Goal: Register for event/course

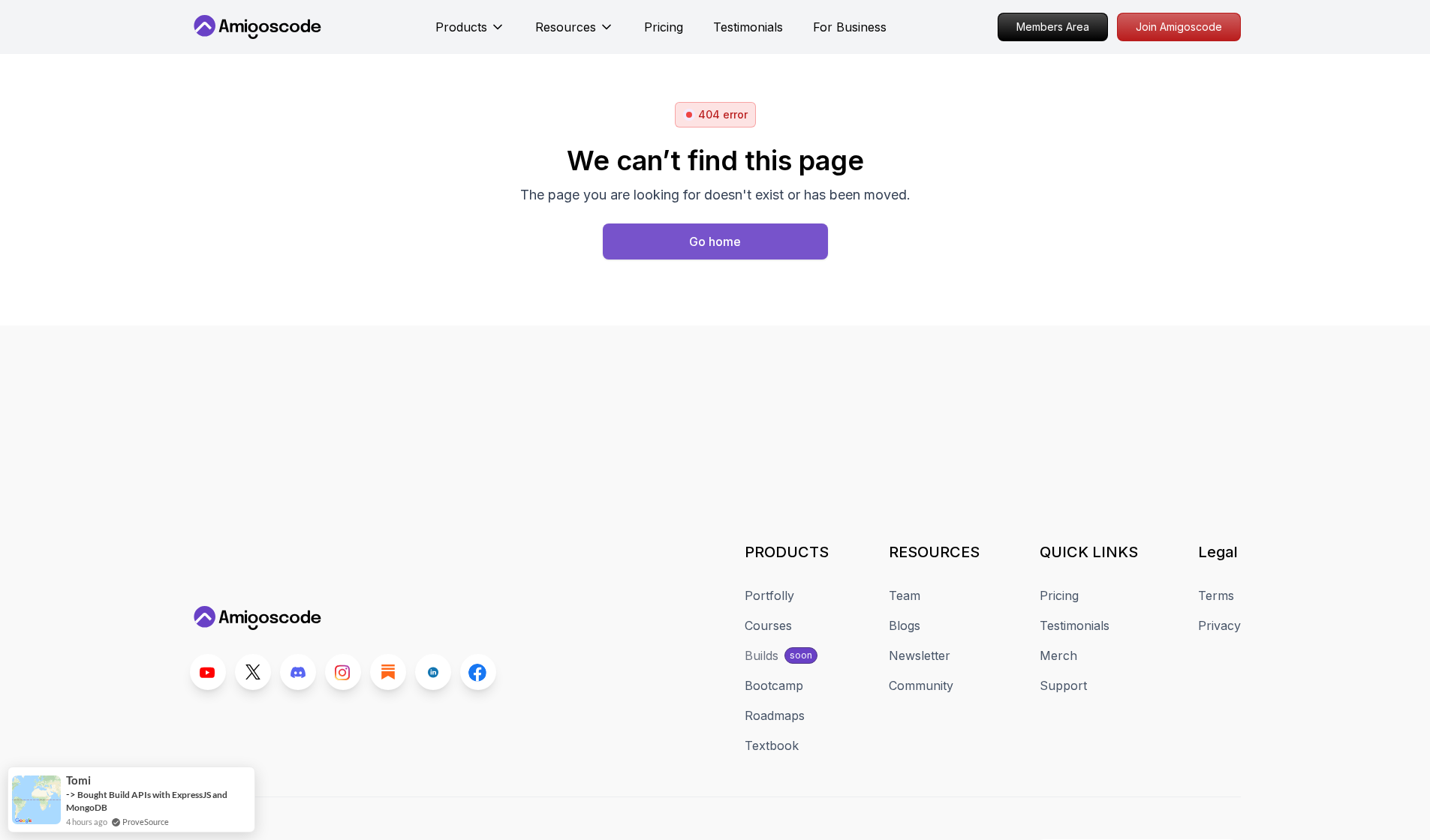
click at [743, 252] on button "Go home" at bounding box center [715, 241] width 225 height 36
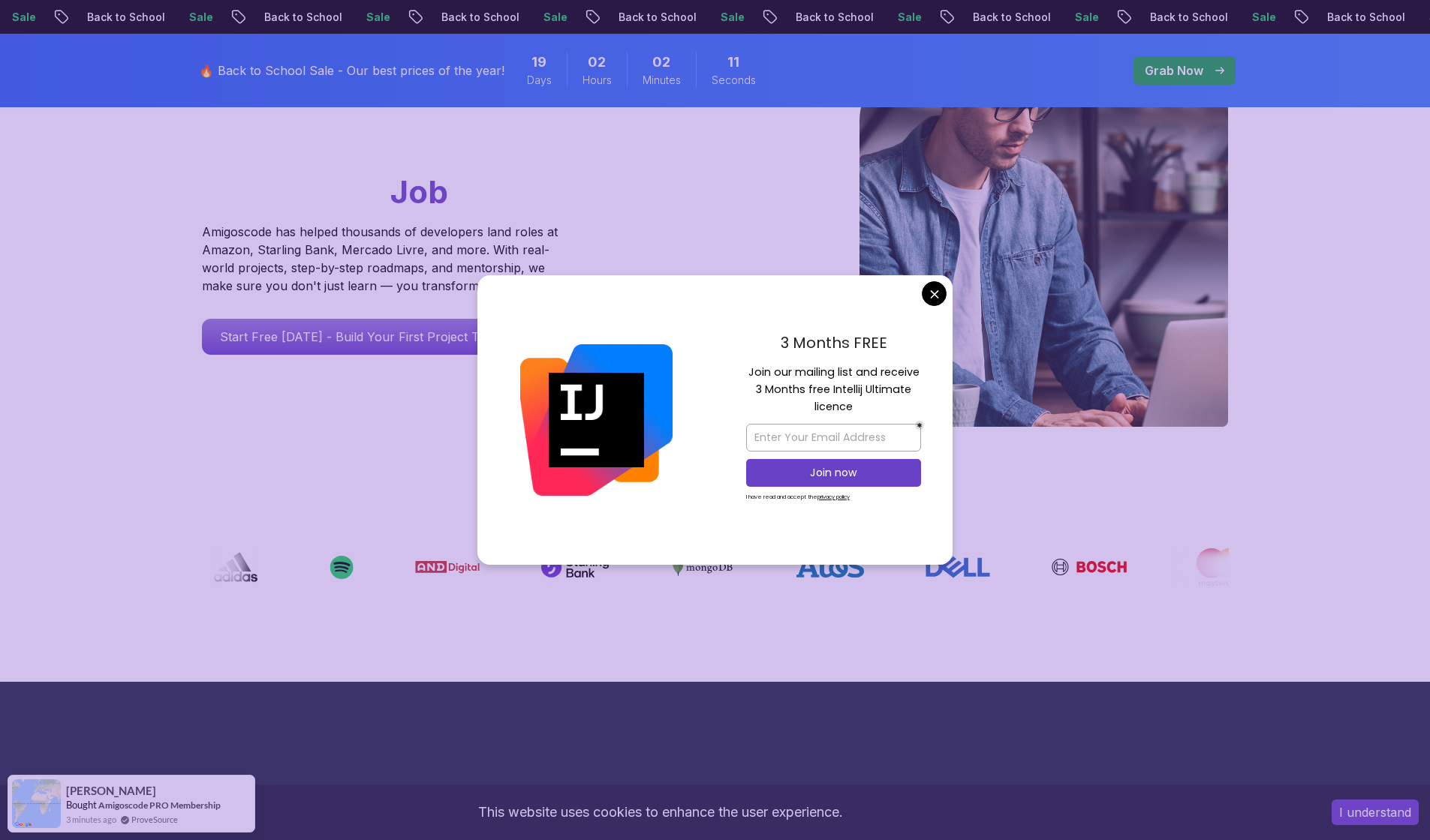
scroll to position [218, 0]
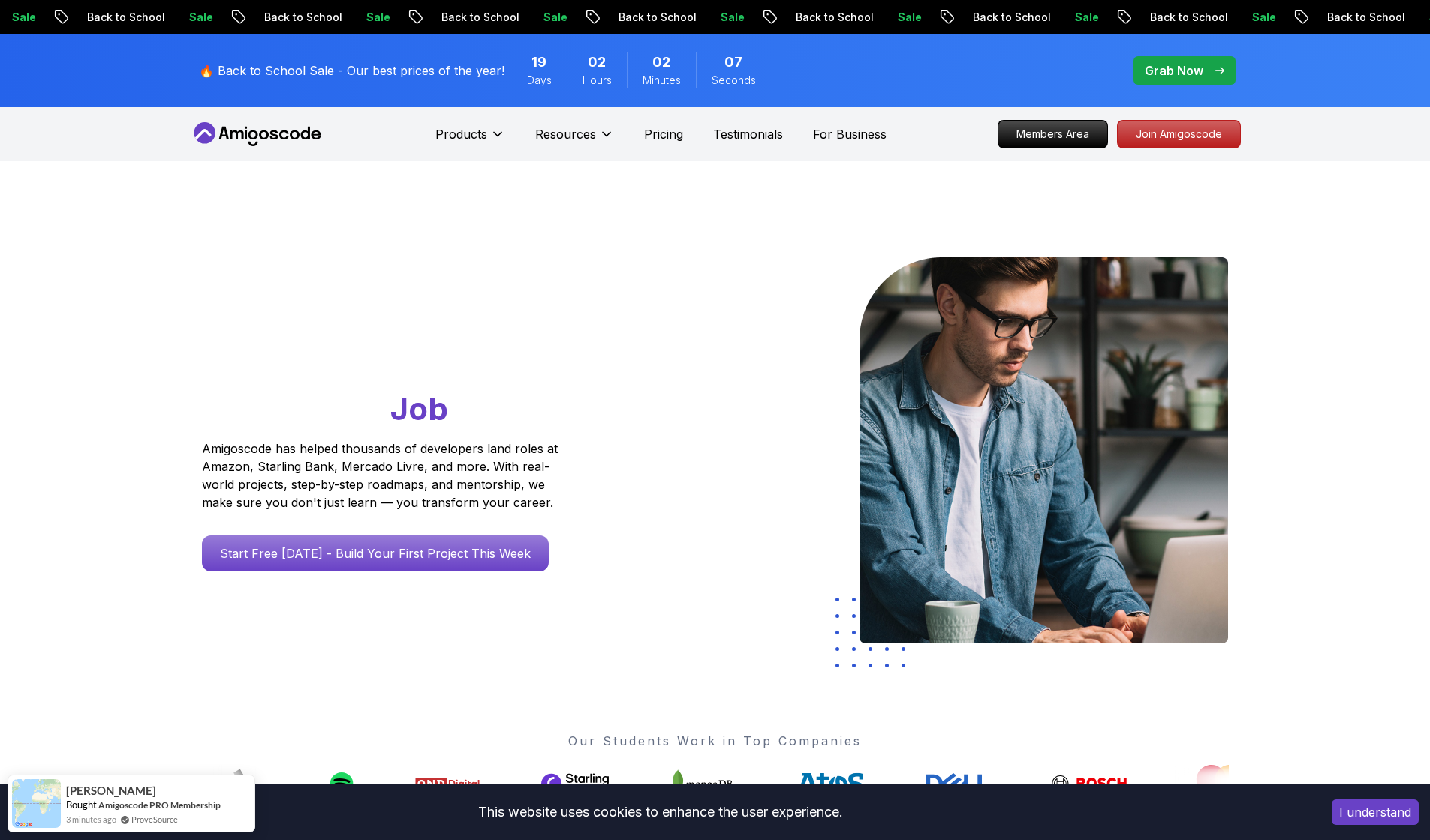
scroll to position [0, 0]
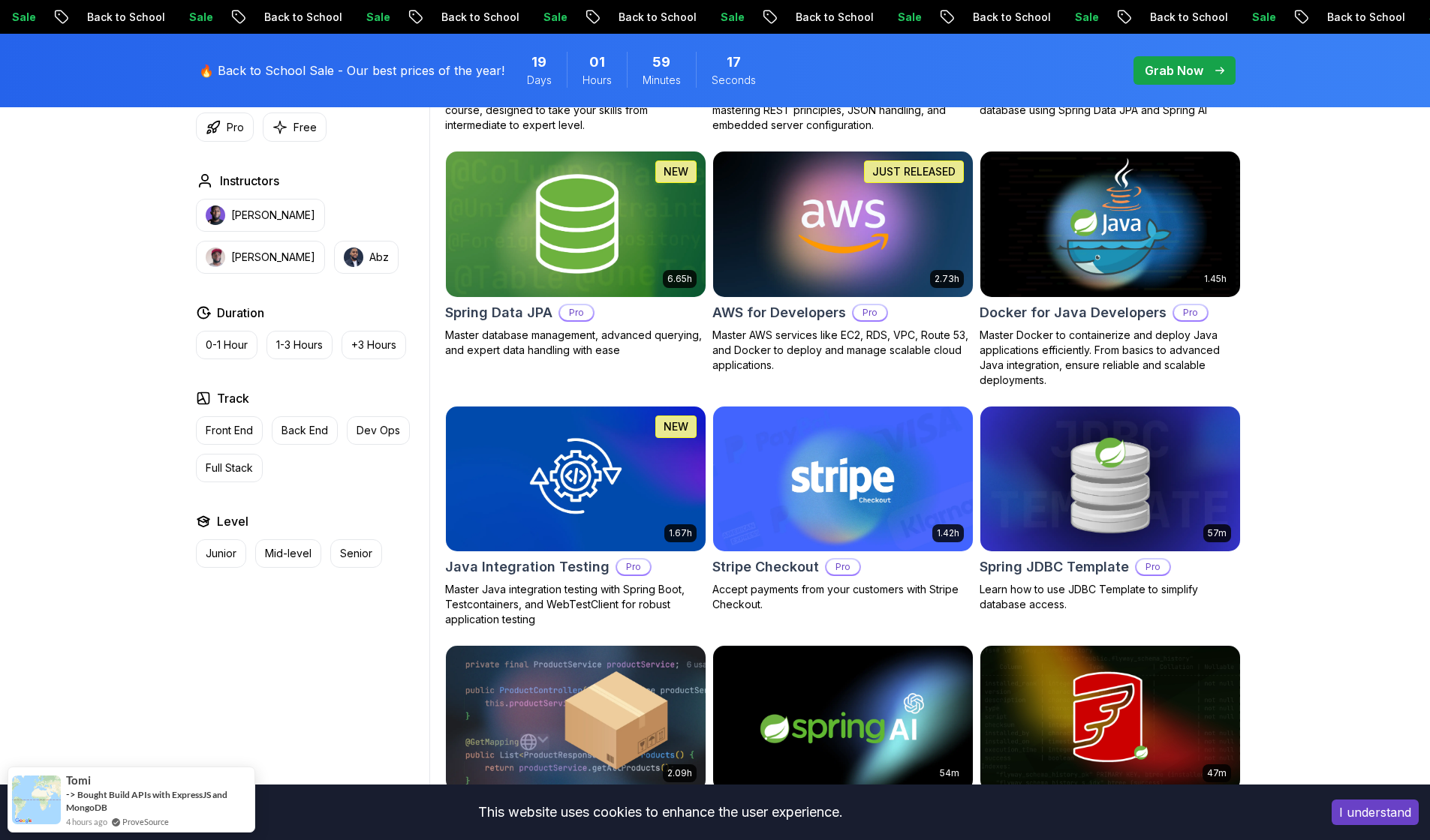
scroll to position [648, 0]
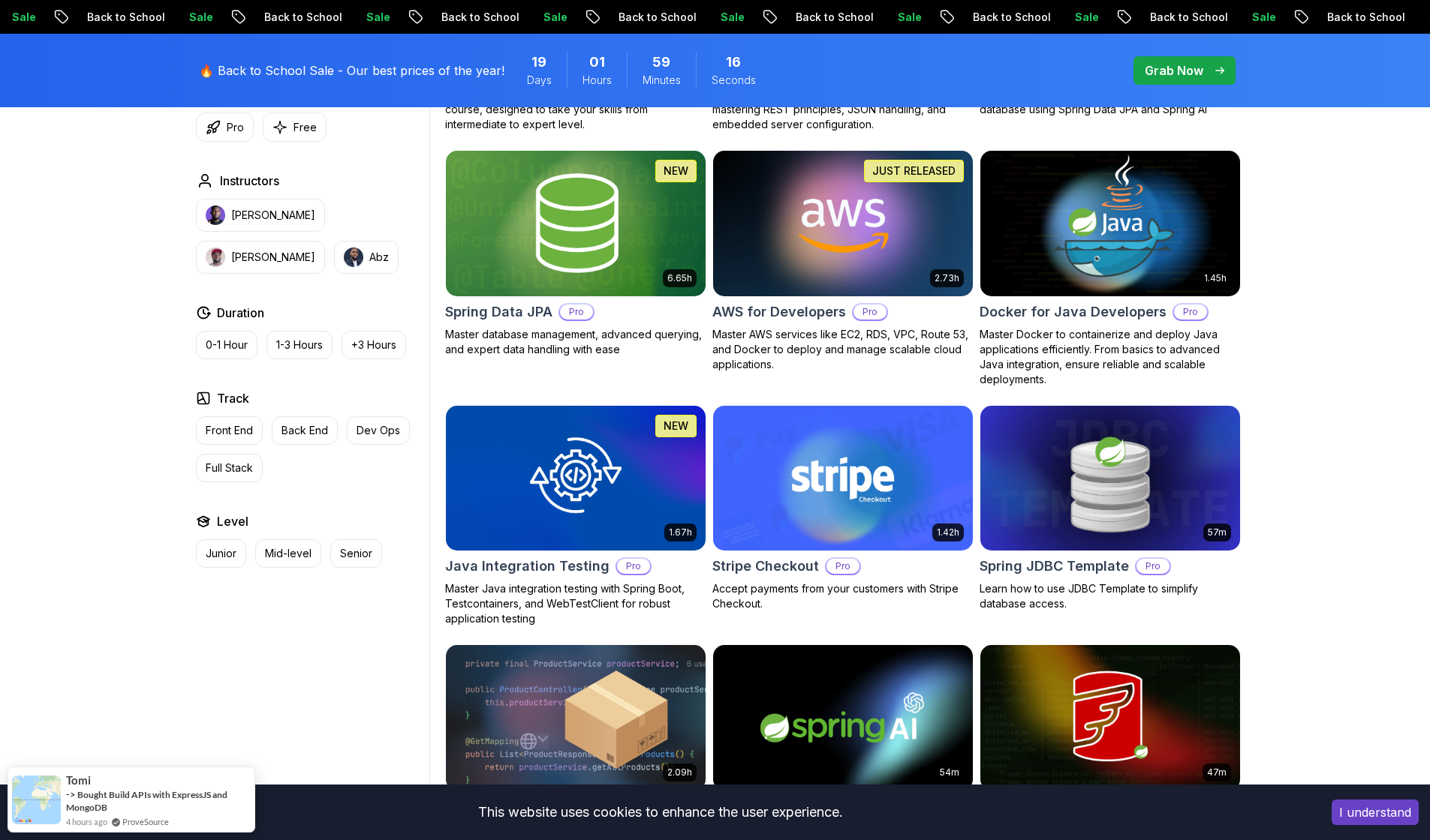
click at [1146, 246] on img at bounding box center [1110, 223] width 272 height 152
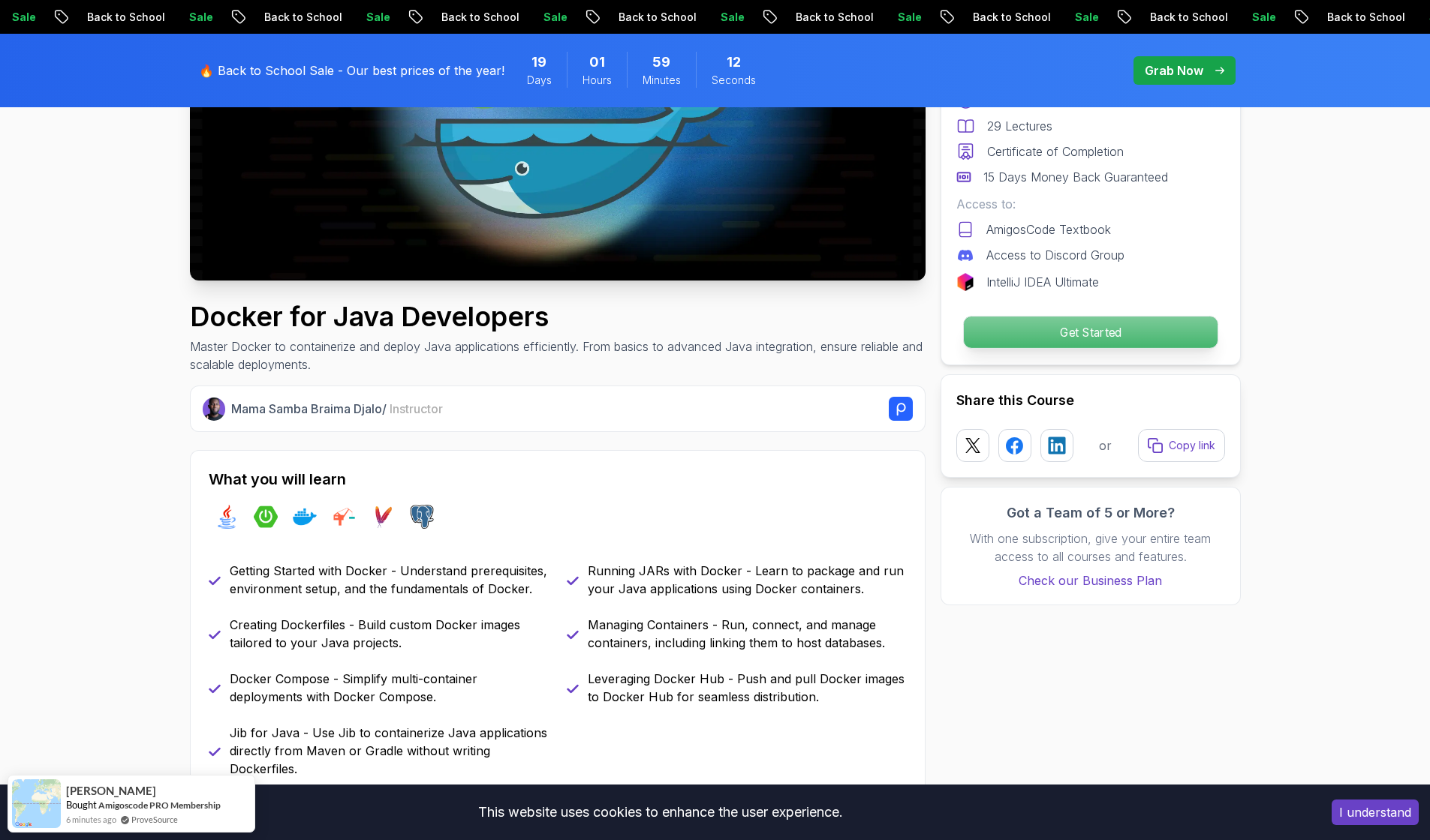
click at [1121, 329] on p "Get Started" at bounding box center [1089, 332] width 254 height 32
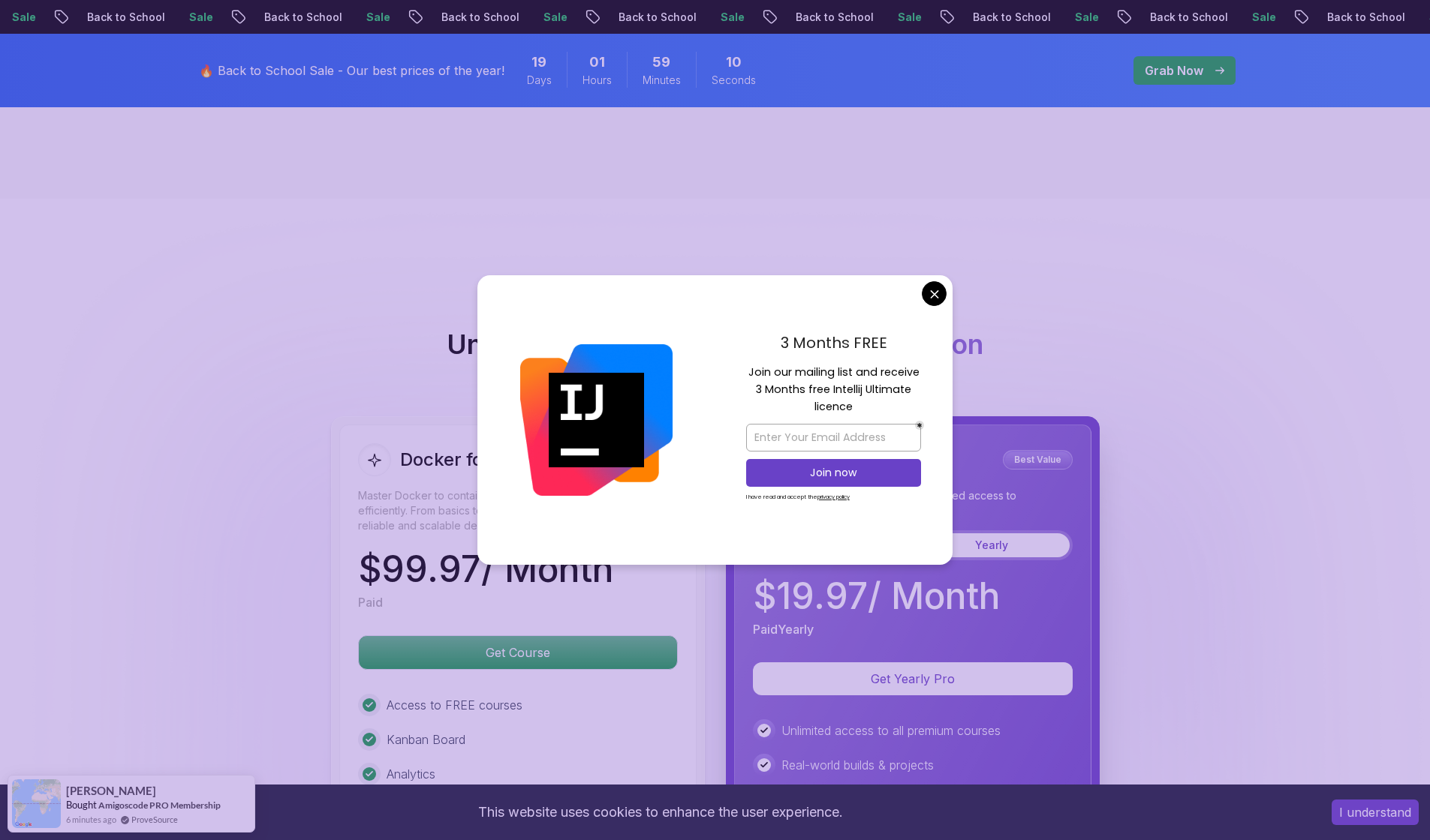
scroll to position [2828, 0]
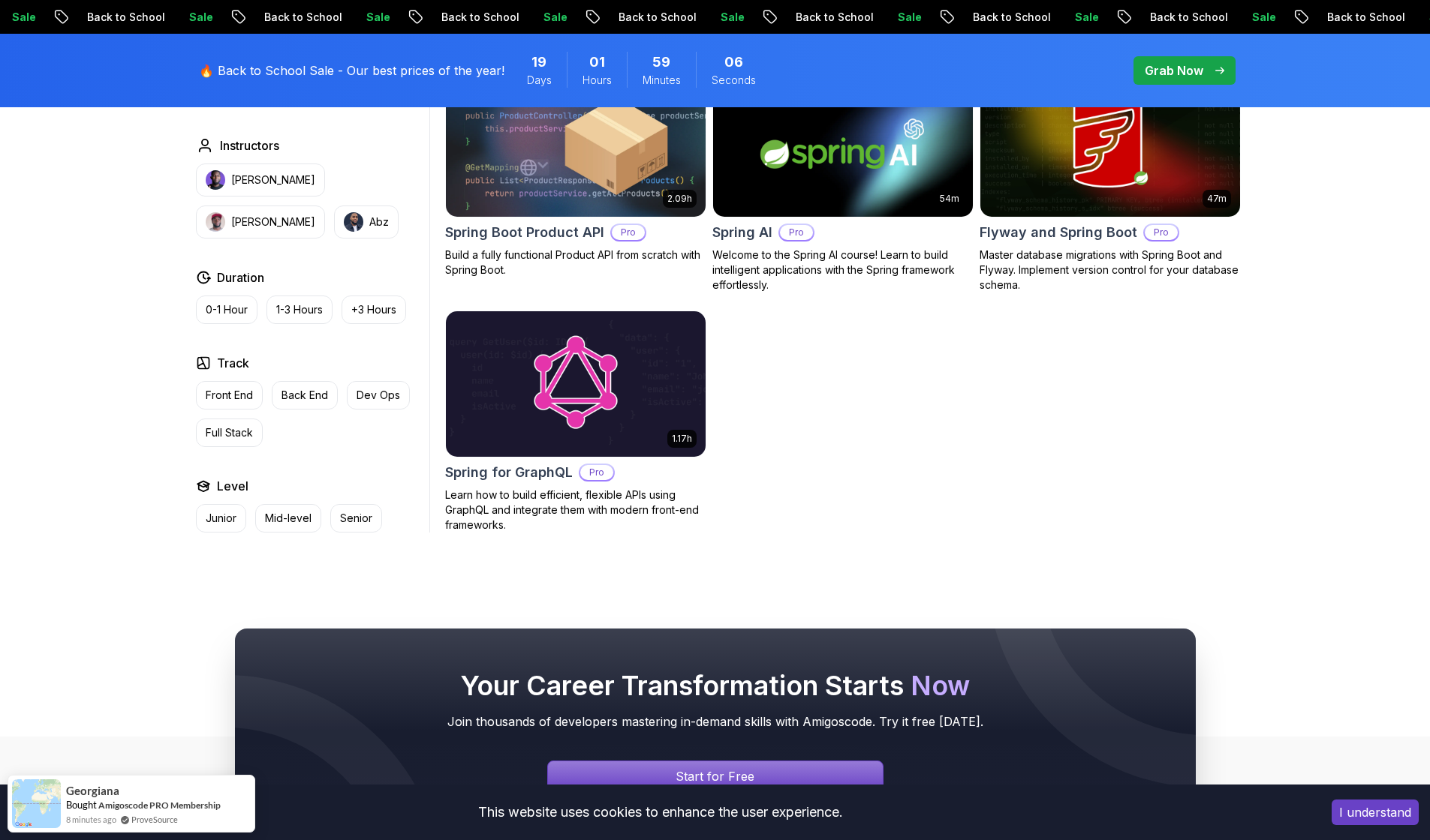
scroll to position [1225, 0]
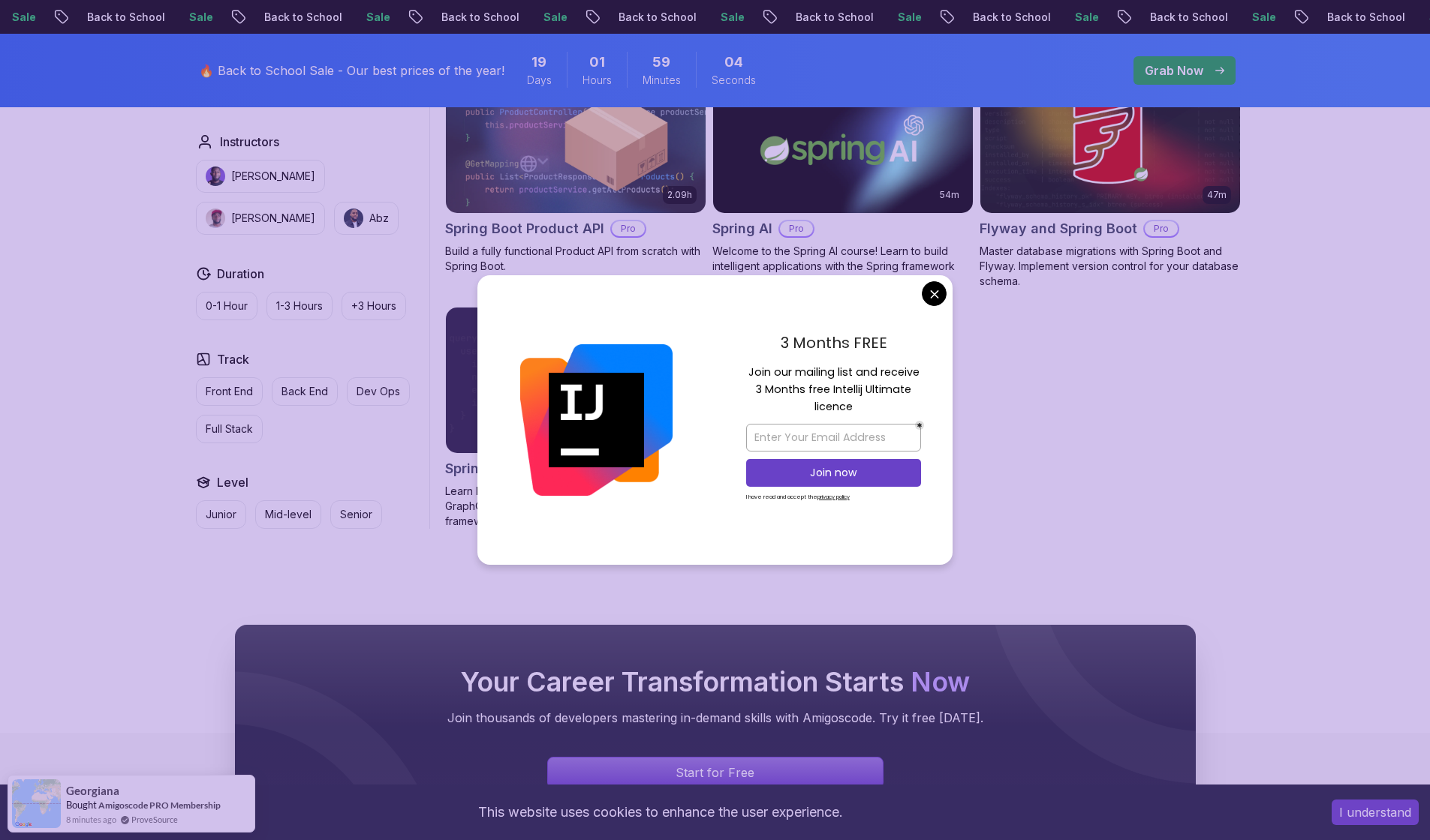
click at [933, 295] on body "Sale Back to School Sale Back to School Sale Back to School Sale Back to School…" at bounding box center [715, 53] width 1430 height 2558
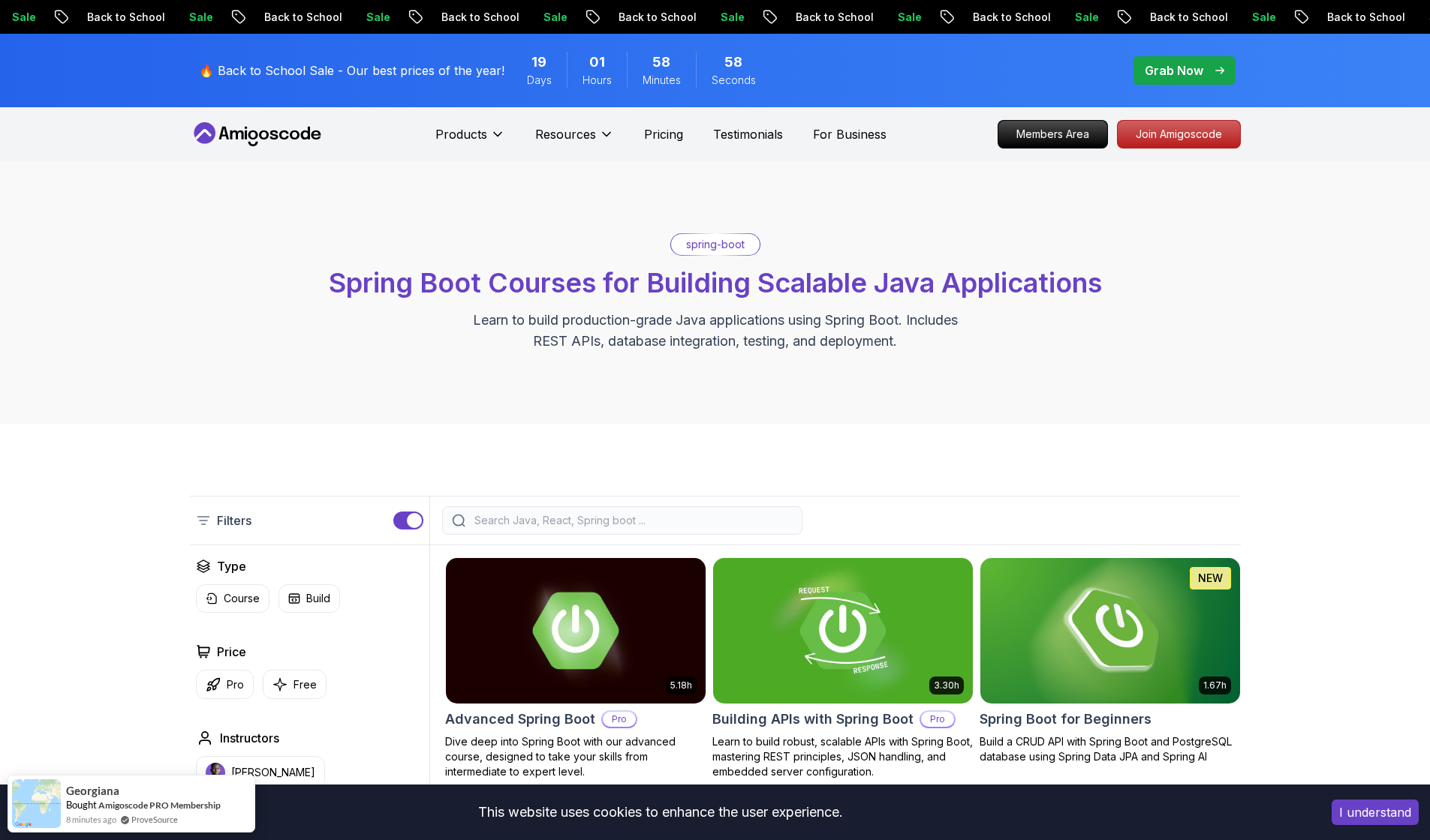
scroll to position [0, 0]
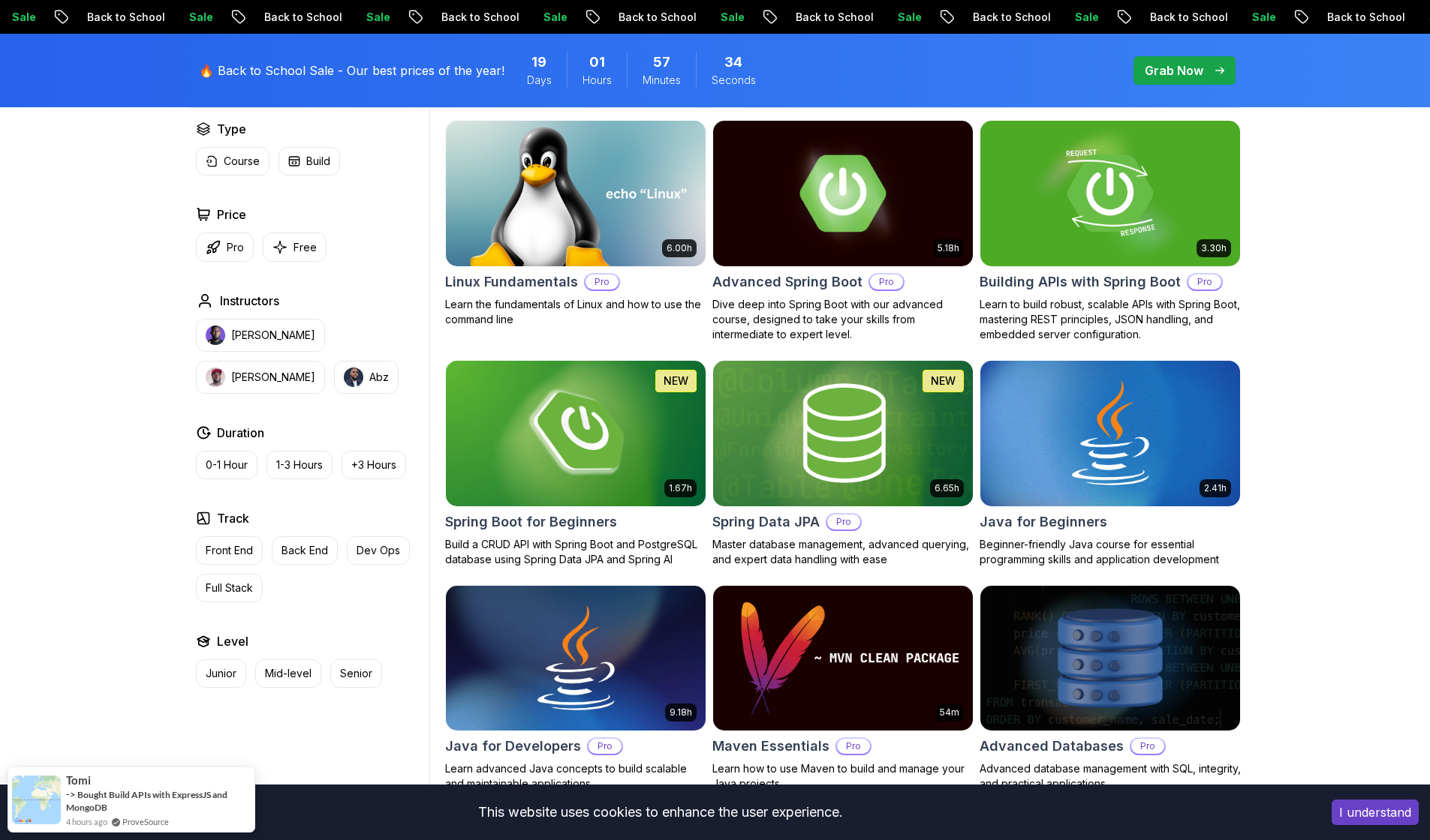
scroll to position [488, 0]
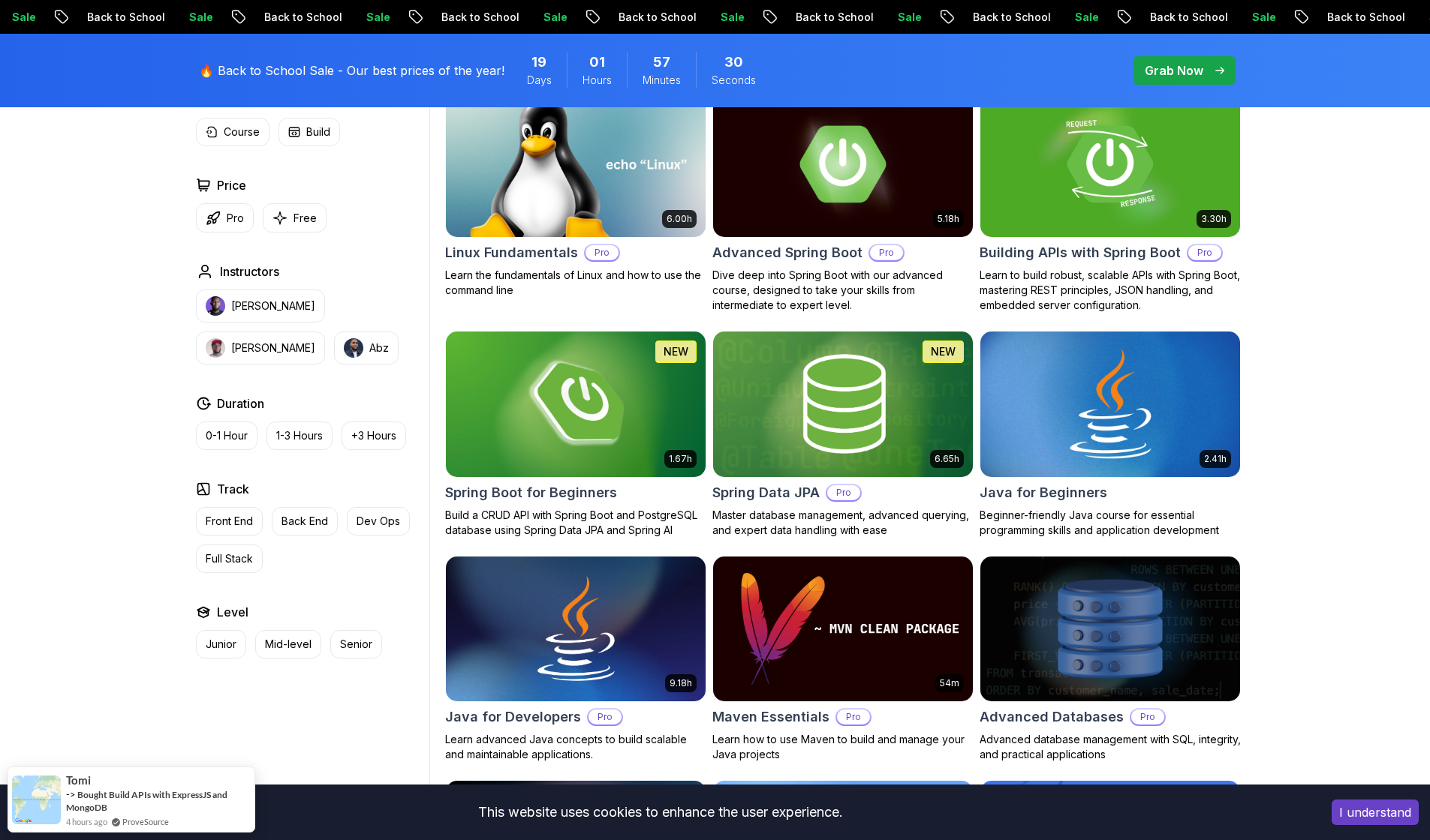
click at [1147, 411] on img at bounding box center [1110, 404] width 272 height 152
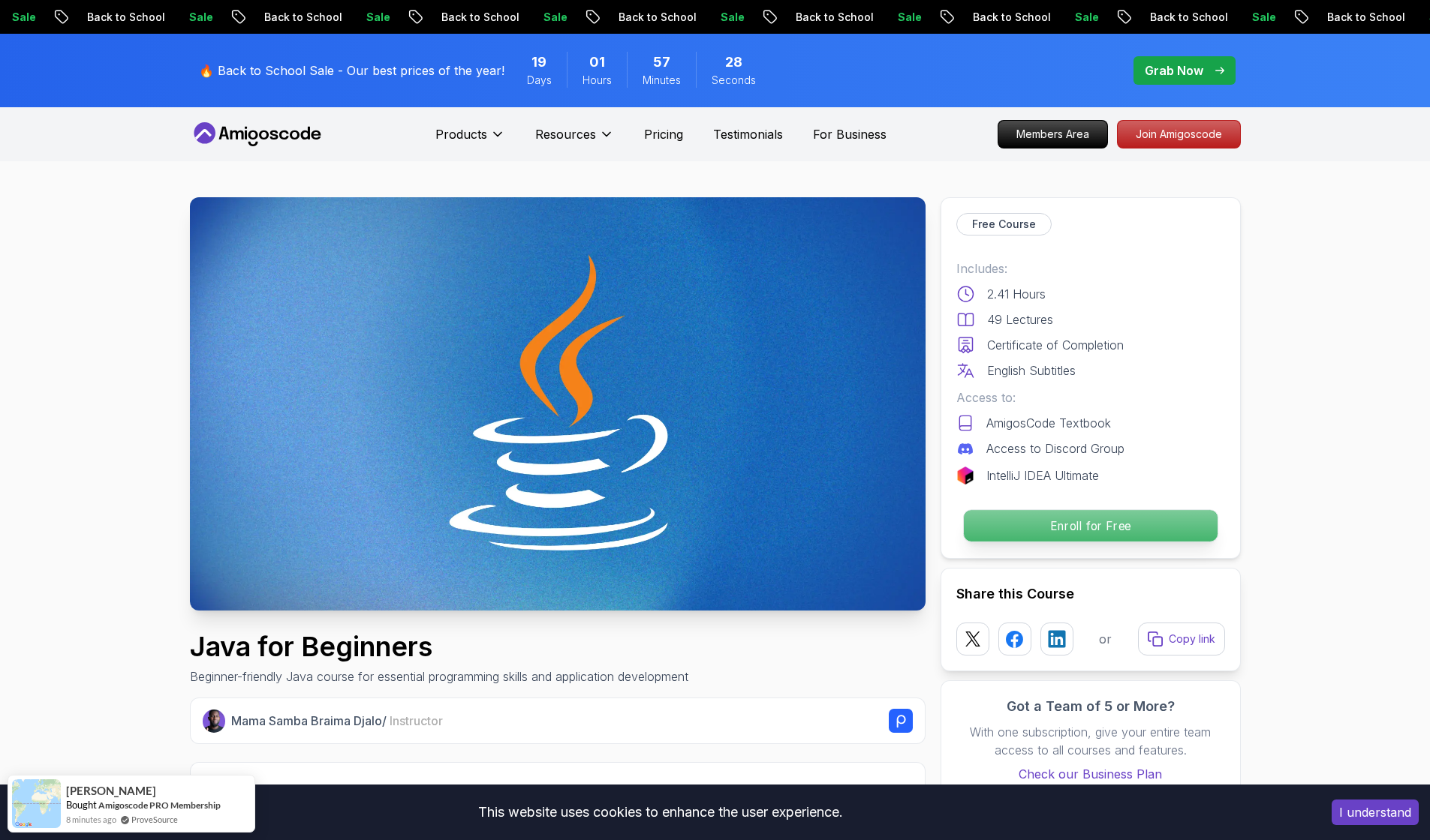
click at [1104, 527] on p "Enroll for Free" at bounding box center [1089, 527] width 254 height 32
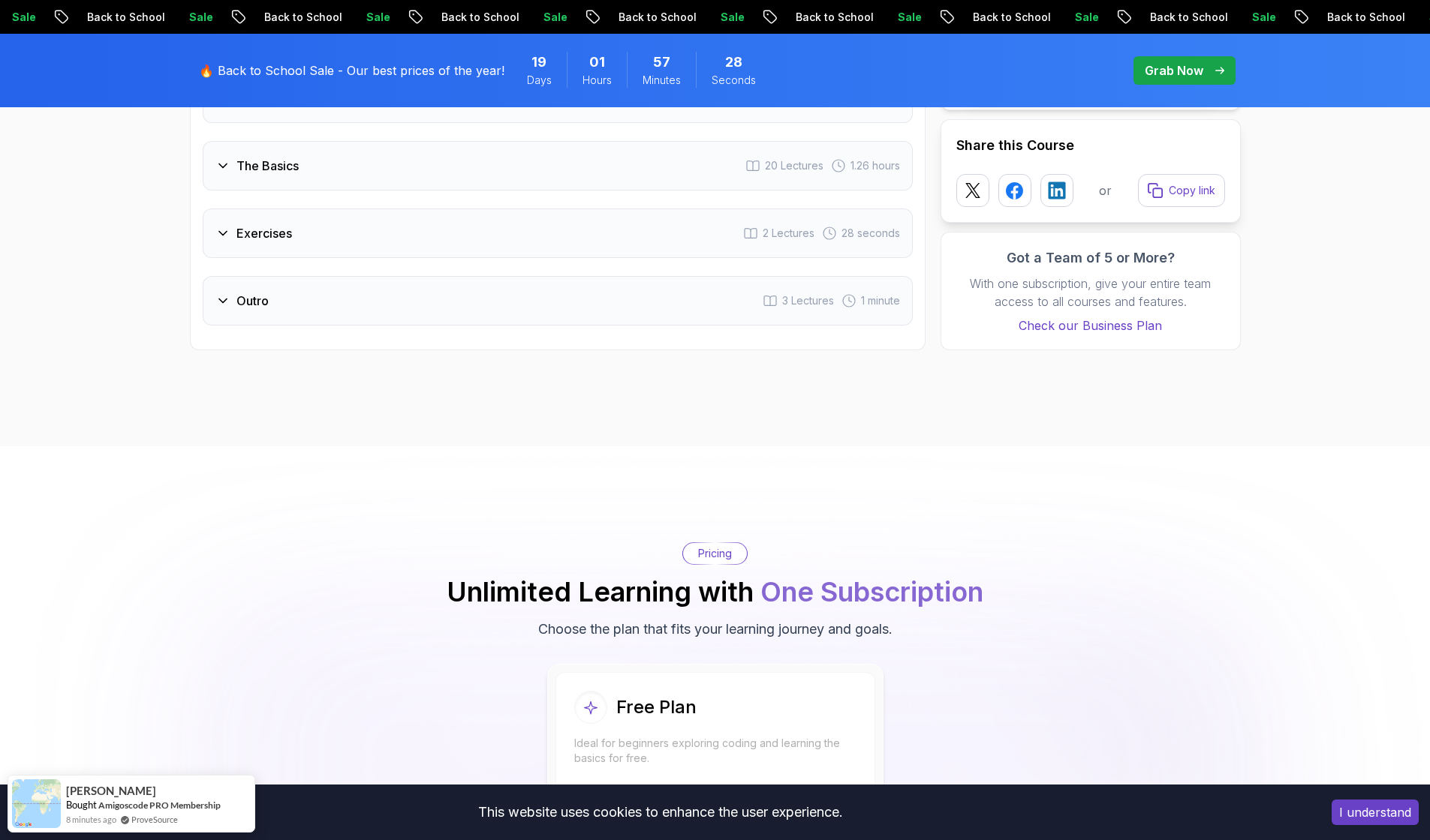
scroll to position [2992, 0]
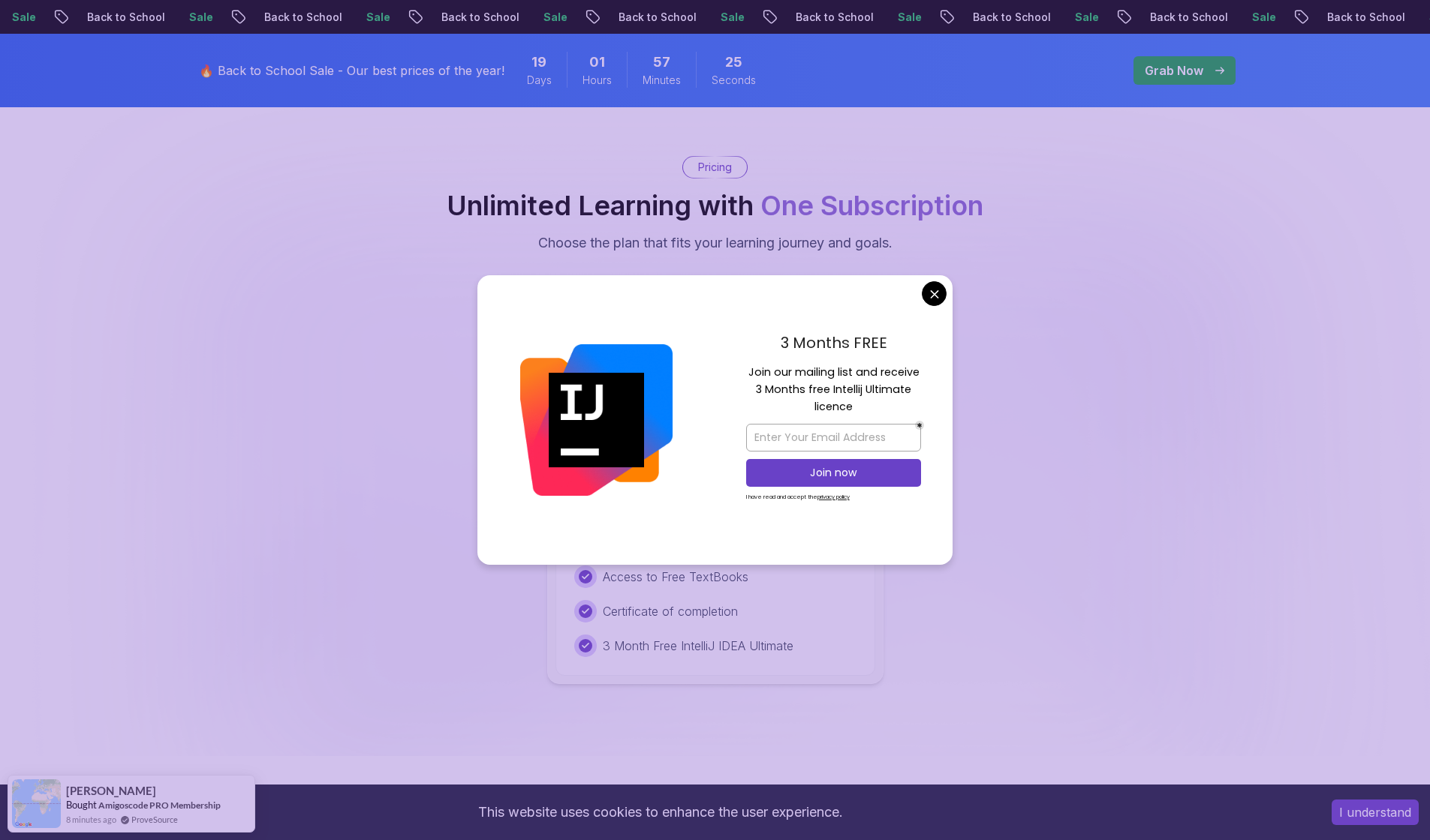
click at [930, 298] on body "Sale Back to School Sale Back to School Sale Back to School Sale Back to School…" at bounding box center [715, 458] width 1430 height 6901
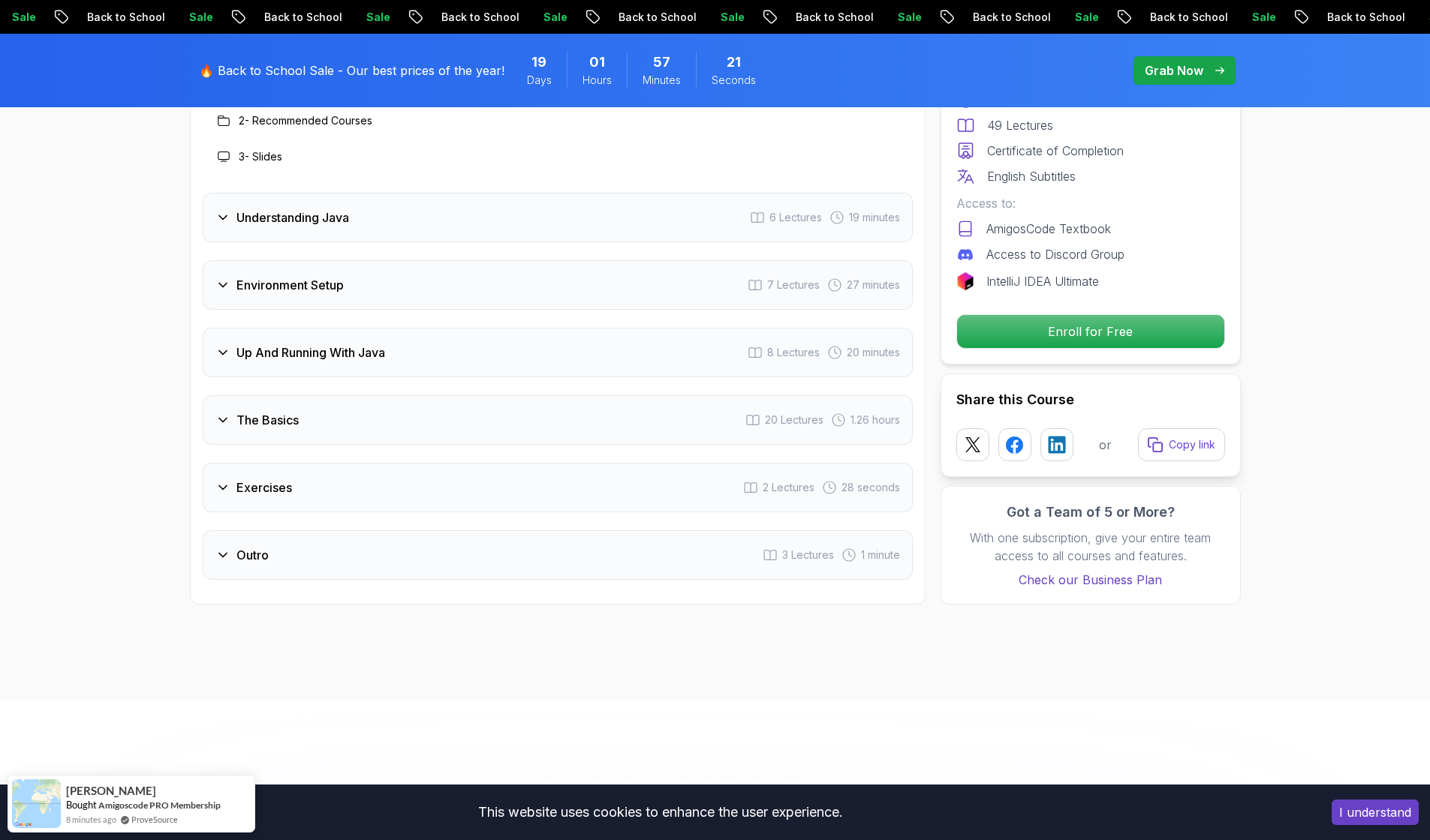
scroll to position [2355, 0]
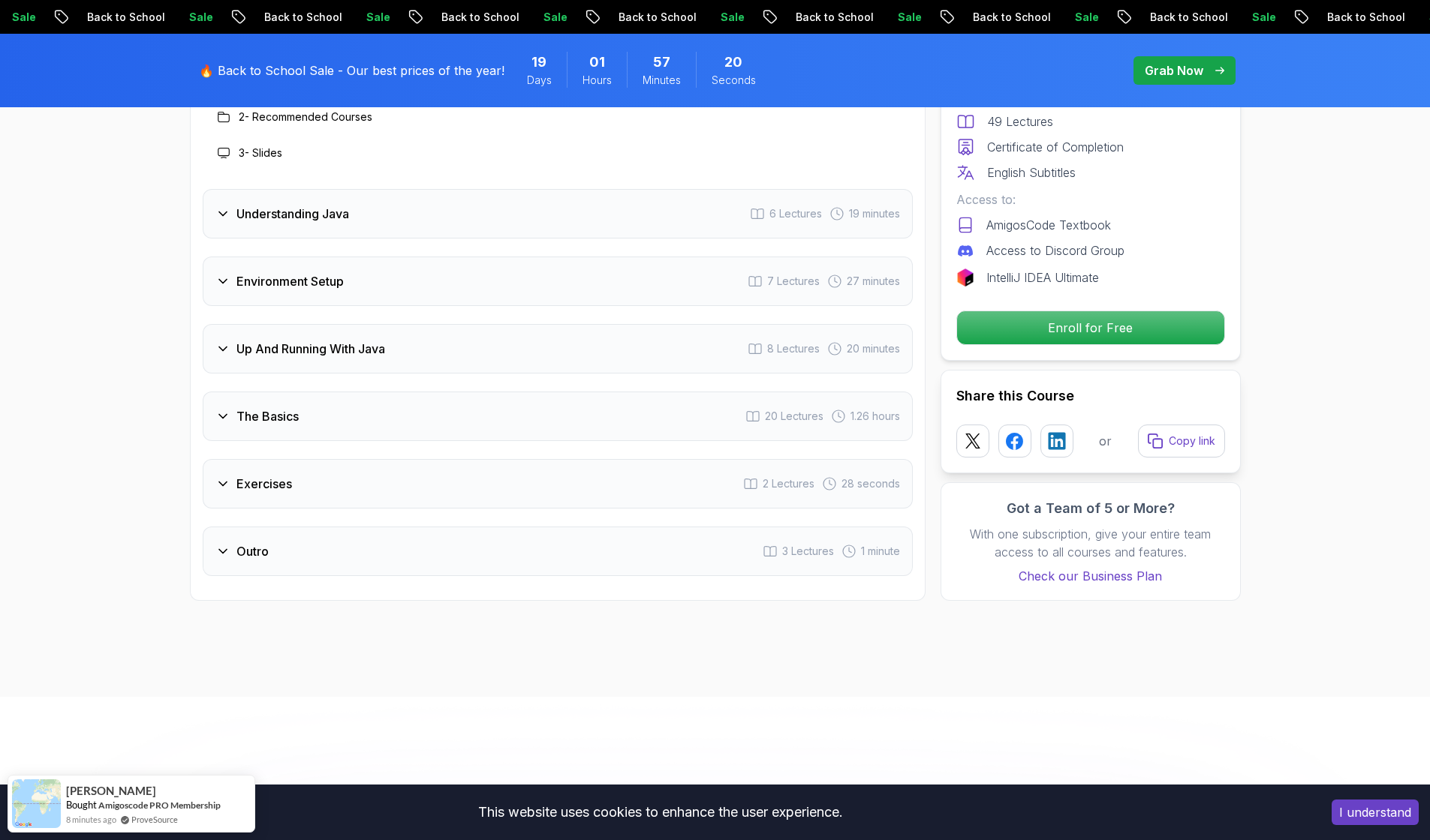
click at [596, 391] on div "The Basics 20 Lectures 1.26 hours" at bounding box center [558, 416] width 710 height 50
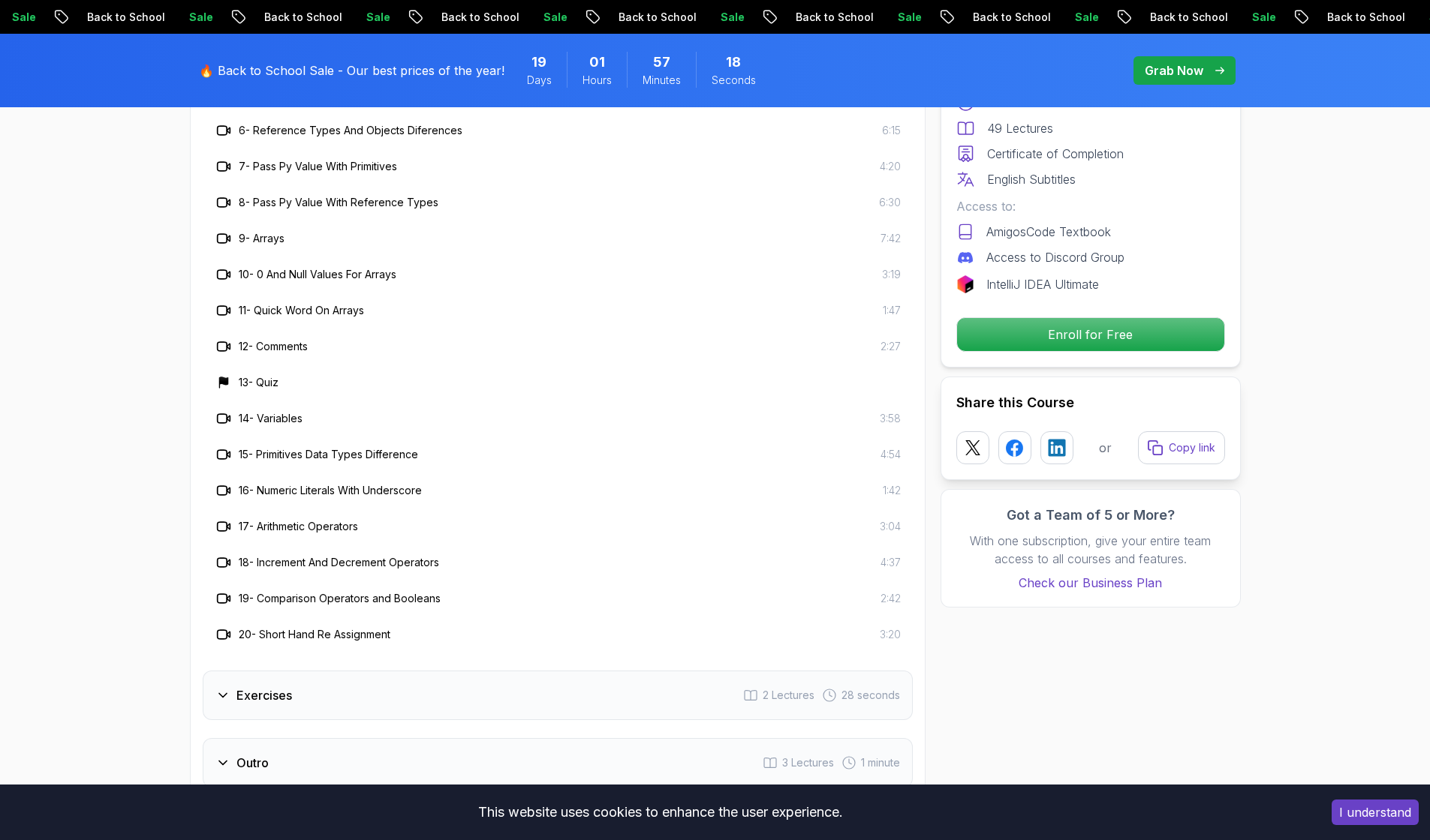
scroll to position [2828, 0]
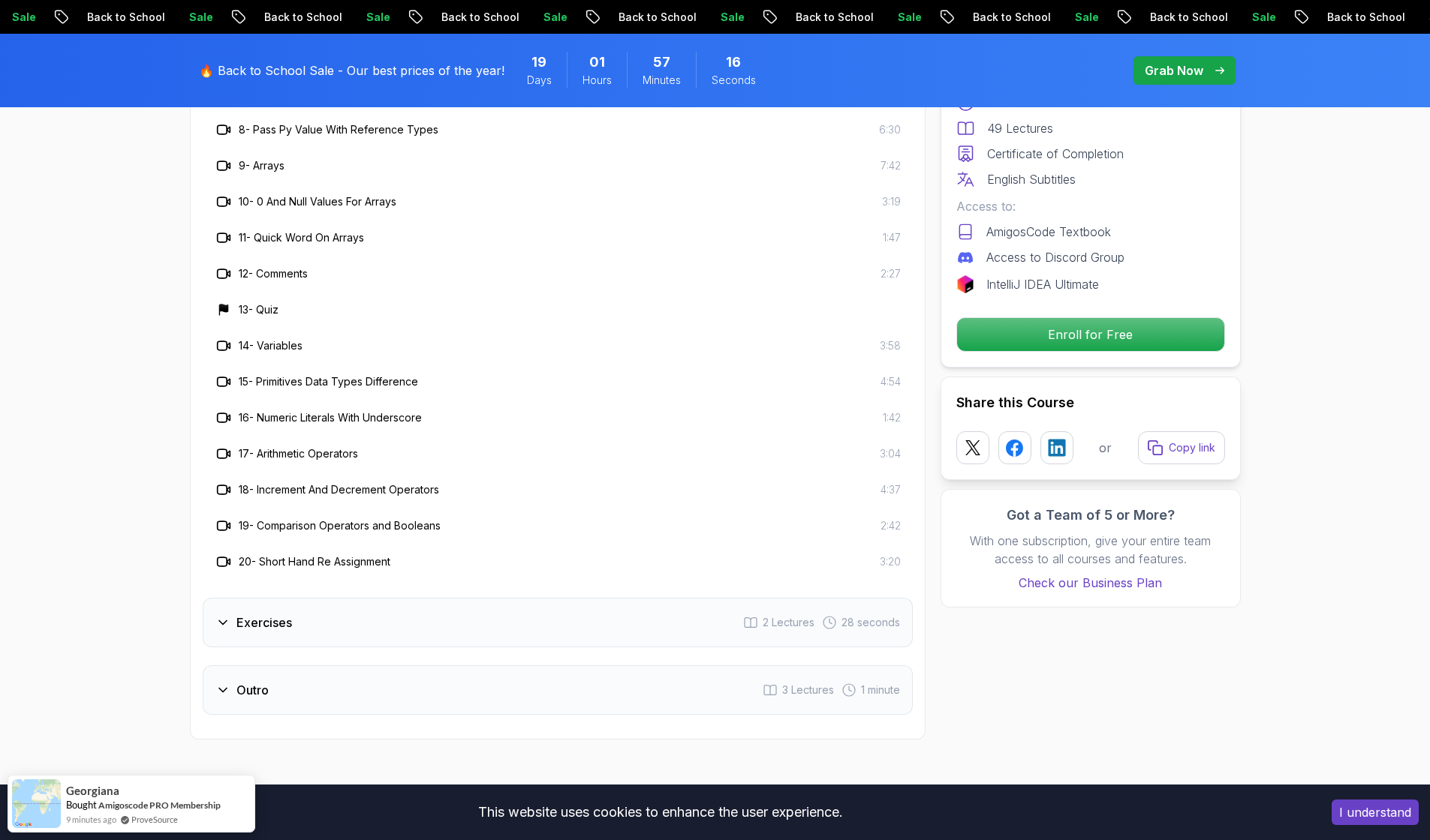
click at [520, 598] on div "Exercises 2 Lectures 28 seconds" at bounding box center [558, 622] width 710 height 50
